Goal: Use online tool/utility: Utilize a website feature to perform a specific function

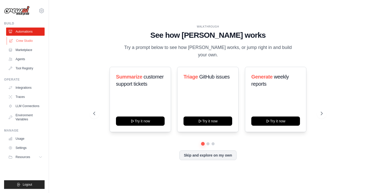
click at [26, 41] on link "Crew Studio" at bounding box center [26, 41] width 38 height 8
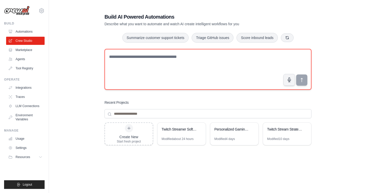
click at [144, 61] on textarea at bounding box center [208, 69] width 207 height 41
type textarea "*"
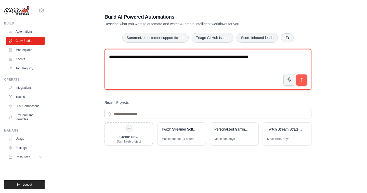
click at [287, 58] on textarea "**********" at bounding box center [208, 69] width 207 height 41
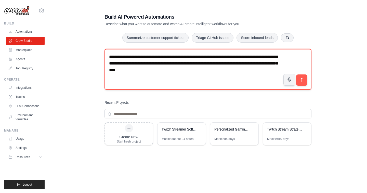
click at [238, 65] on textarea "**********" at bounding box center [208, 69] width 207 height 41
type textarea "**********"
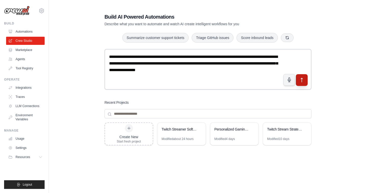
click at [300, 81] on icon "submit" at bounding box center [301, 79] width 5 height 5
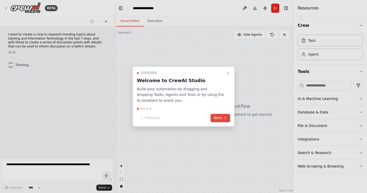
click at [219, 118] on button "Next" at bounding box center [221, 118] width 20 height 8
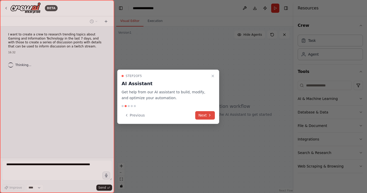
click at [207, 116] on button "Next" at bounding box center [205, 115] width 20 height 8
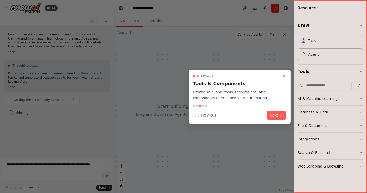
click at [275, 123] on div at bounding box center [183, 96] width 367 height 193
click at [275, 112] on button "Next" at bounding box center [277, 115] width 20 height 8
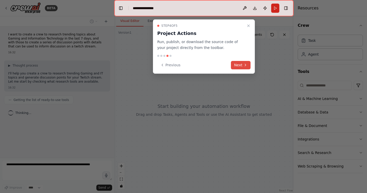
click at [242, 64] on button "Next" at bounding box center [241, 65] width 20 height 8
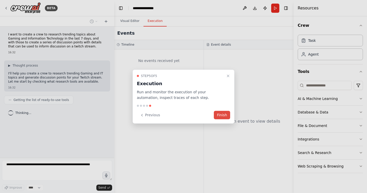
click at [222, 115] on button "Finish" at bounding box center [222, 115] width 16 height 8
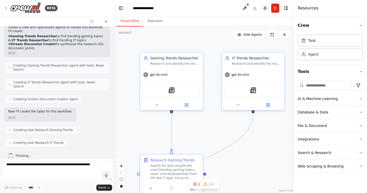
scroll to position [102, 0]
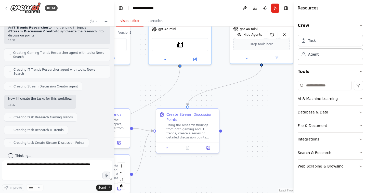
drag, startPoint x: 267, startPoint y: 126, endPoint x: 194, endPoint y: 81, distance: 86.2
click at [194, 81] on div ".deletable-edge-delete-btn { width: 20px; height: 20px; border: 0px solid #ffff…" at bounding box center [203, 110] width 179 height 166
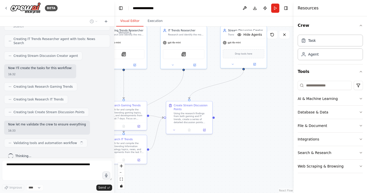
scroll to position [136, 0]
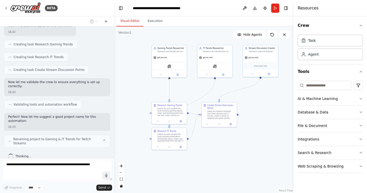
drag, startPoint x: 160, startPoint y: 80, endPoint x: 188, endPoint y: 85, distance: 29.4
click at [188, 85] on div ".deletable-edge-delete-btn { width: 20px; height: 20px; border: 0px solid #ffff…" at bounding box center [203, 110] width 179 height 166
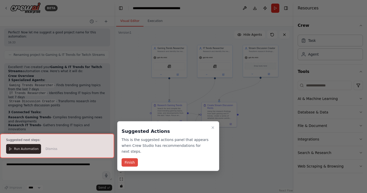
click at [130, 162] on button "Finish" at bounding box center [130, 162] width 16 height 8
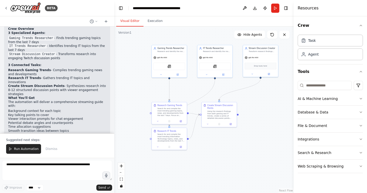
scroll to position [310, 0]
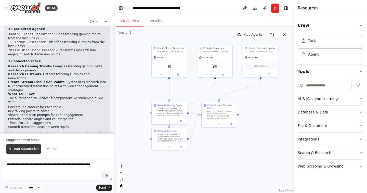
click at [18, 149] on span "Run Automation" at bounding box center [26, 149] width 25 height 4
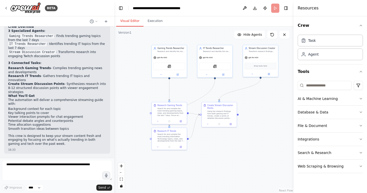
scroll to position [285, 0]
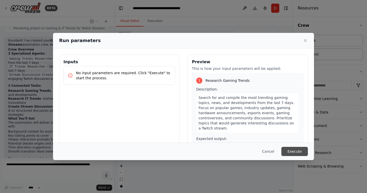
click at [294, 150] on button "Execute" at bounding box center [294, 151] width 27 height 9
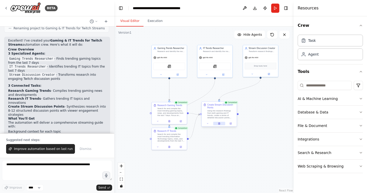
click at [220, 124] on icon at bounding box center [219, 124] width 2 height 2
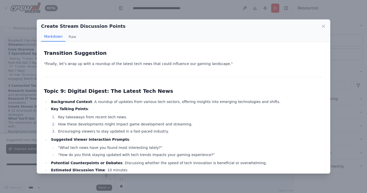
scroll to position [1063, 0]
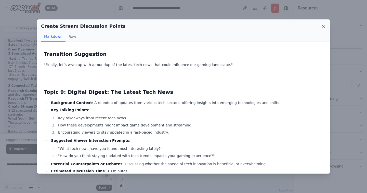
click at [323, 26] on icon at bounding box center [323, 26] width 5 height 5
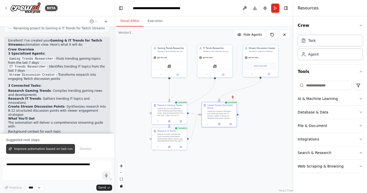
click at [42, 149] on span "Improve automation based on last run" at bounding box center [43, 149] width 59 height 4
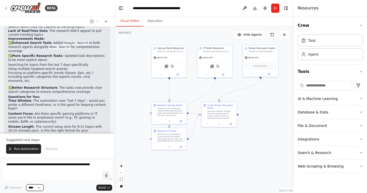
scroll to position [681, 0]
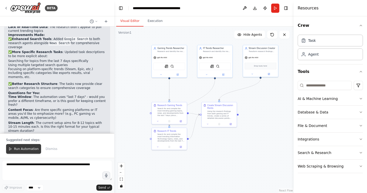
click at [25, 149] on span "Run Automation" at bounding box center [26, 149] width 25 height 4
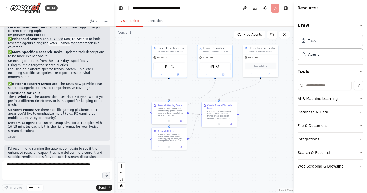
scroll to position [657, 0]
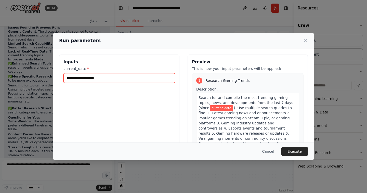
click at [116, 78] on input "current_date *" at bounding box center [119, 78] width 112 height 10
type input "**********"
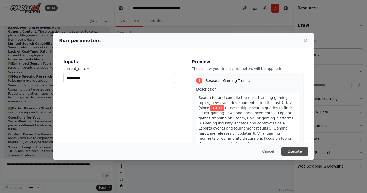
click at [299, 151] on button "Execute" at bounding box center [294, 151] width 27 height 9
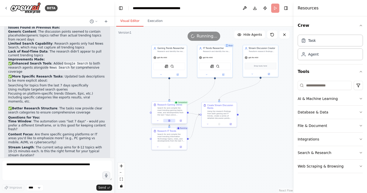
click at [169, 121] on icon at bounding box center [169, 121] width 2 height 2
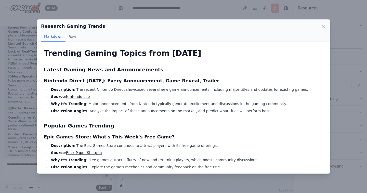
scroll to position [0, 0]
click at [323, 27] on icon at bounding box center [323, 26] width 5 height 5
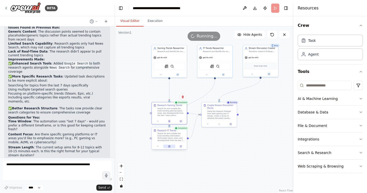
click at [169, 147] on icon at bounding box center [169, 146] width 2 height 2
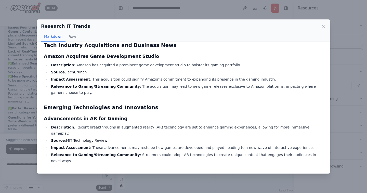
scroll to position [353, 0]
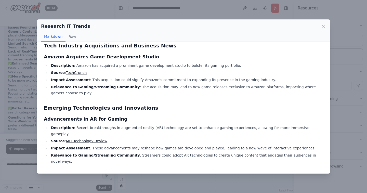
click at [181, 182] on div "Research IT Trends Markdown Raw Trending Information Technology Topics (Novembe…" at bounding box center [183, 96] width 367 height 193
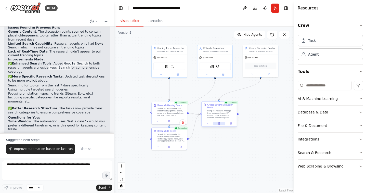
click at [220, 123] on icon at bounding box center [219, 124] width 2 height 2
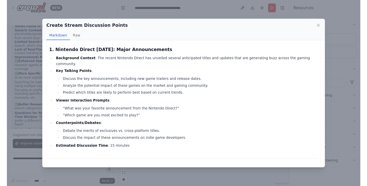
scroll to position [61, 0]
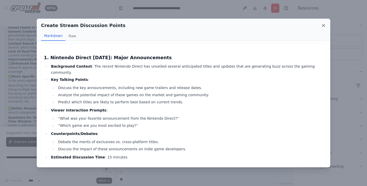
click at [323, 23] on icon at bounding box center [323, 25] width 5 height 5
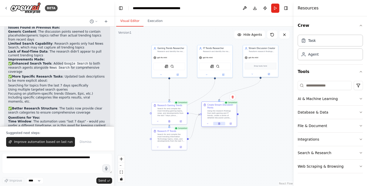
click at [220, 123] on icon at bounding box center [219, 124] width 2 height 2
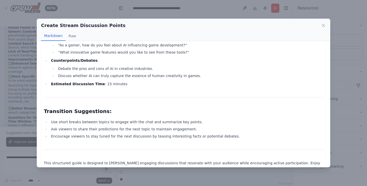
scroll to position [978, 0]
click at [322, 25] on icon at bounding box center [323, 25] width 5 height 5
